Goal: Check status: Check status

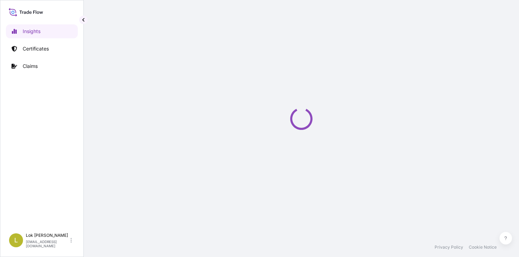
select select "2025"
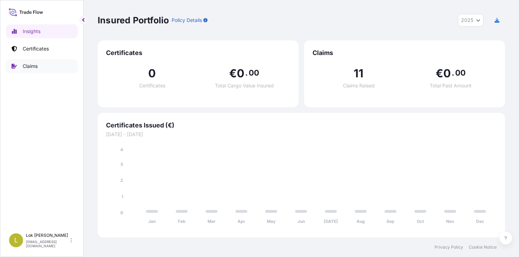
click at [50, 65] on link "Claims" at bounding box center [42, 66] width 72 height 14
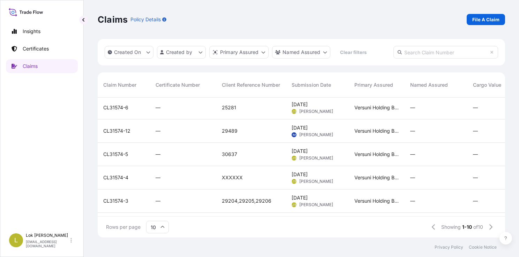
scroll to position [94, 0]
click at [254, 137] on div "29489" at bounding box center [251, 131] width 70 height 23
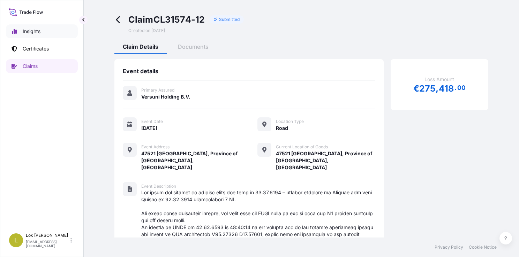
click at [47, 33] on link "Insights" at bounding box center [42, 31] width 72 height 14
select select "2025"
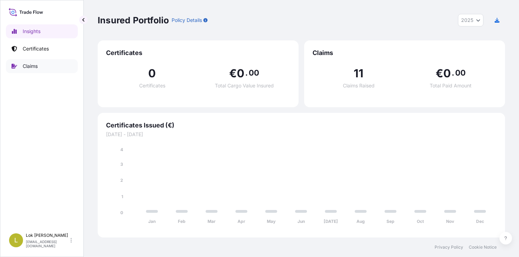
click at [50, 68] on link "Claims" at bounding box center [42, 66] width 72 height 14
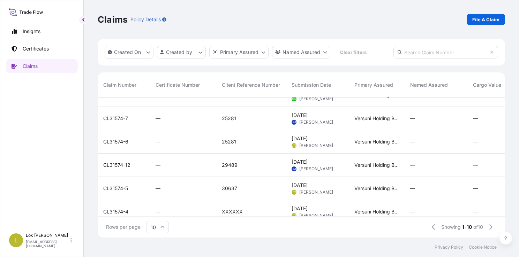
scroll to position [61, 0]
click at [307, 118] on span "[DATE]" at bounding box center [299, 115] width 16 height 7
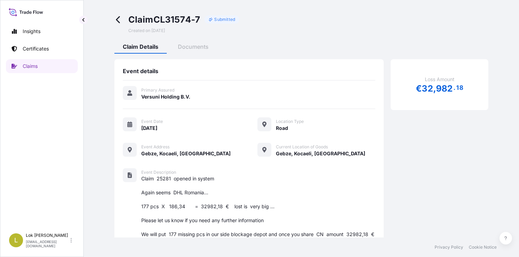
click at [117, 20] on icon at bounding box center [118, 19] width 4 height 7
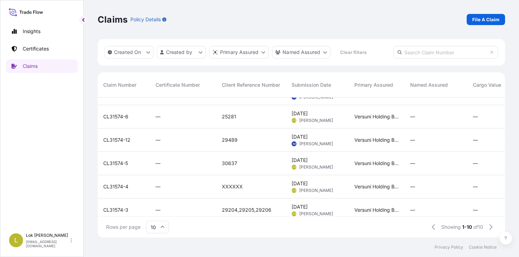
scroll to position [120, 0]
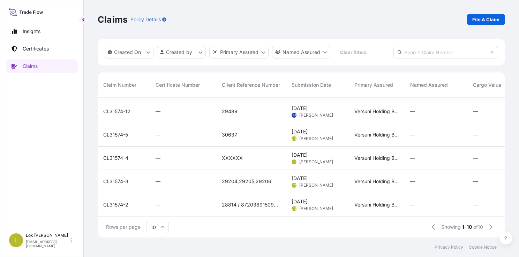
click at [298, 199] on span "[DATE]" at bounding box center [299, 201] width 16 height 7
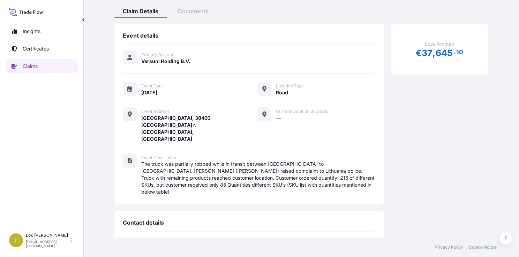
scroll to position [36, 0]
click at [298, 166] on span "The truck was partially robbed while in transit between [GEOGRAPHIC_DATA] to [G…" at bounding box center [258, 177] width 234 height 35
click at [244, 162] on span "The truck was partially robbed while in transit between [GEOGRAPHIC_DATA] to [G…" at bounding box center [258, 177] width 234 height 35
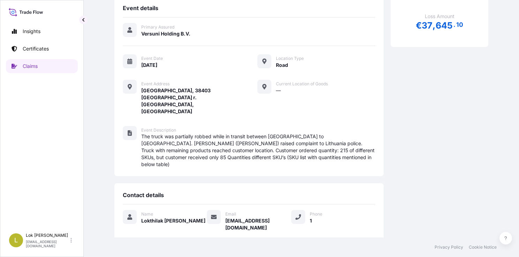
scroll to position [0, 0]
